Goal: Information Seeking & Learning: Learn about a topic

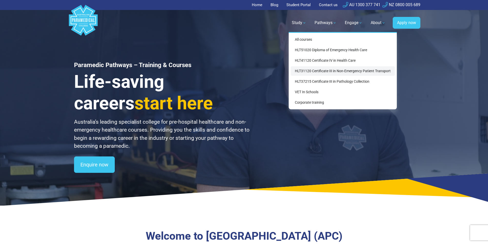
click at [320, 71] on link "HLT31120 Certificate III in Non-Emergency Patient Transport" at bounding box center [343, 70] width 104 height 9
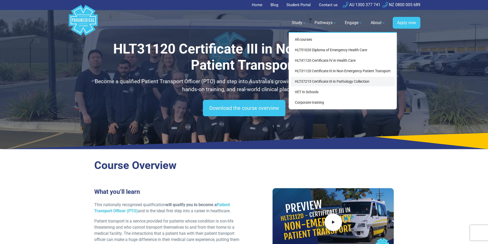
click at [323, 82] on link "HLT37215 Certificate III in Pathology Collection" at bounding box center [343, 81] width 104 height 9
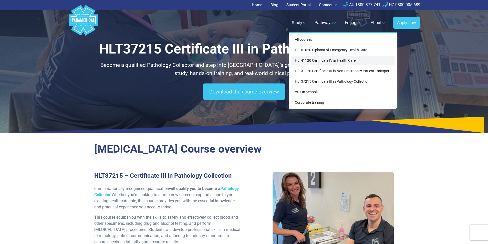
click at [317, 60] on link "HLT41120 Certificate IV in Health Care" at bounding box center [343, 60] width 104 height 9
click at [342, 60] on link "HLT41120 Certificate IV in Health Care" at bounding box center [343, 60] width 104 height 9
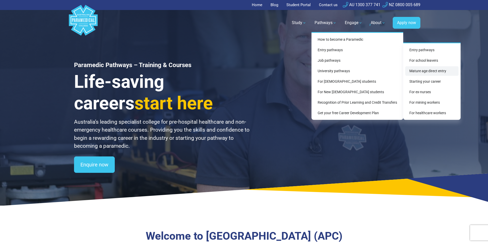
click at [424, 72] on link "Mature age direct entry" at bounding box center [431, 70] width 53 height 9
